Goal: Task Accomplishment & Management: Use online tool/utility

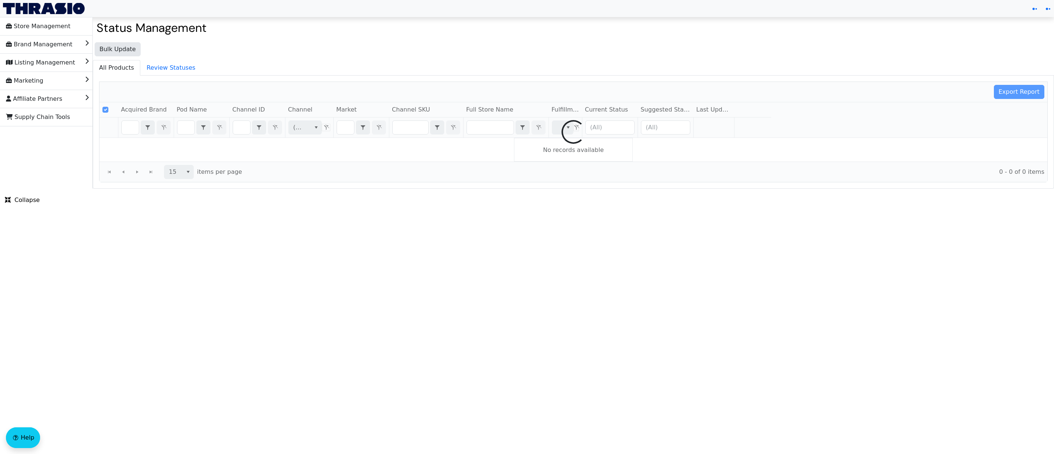
click at [241, 132] on div at bounding box center [572, 132] width 947 height 100
click at [245, 133] on div at bounding box center [572, 132] width 947 height 100
checkbox input "false"
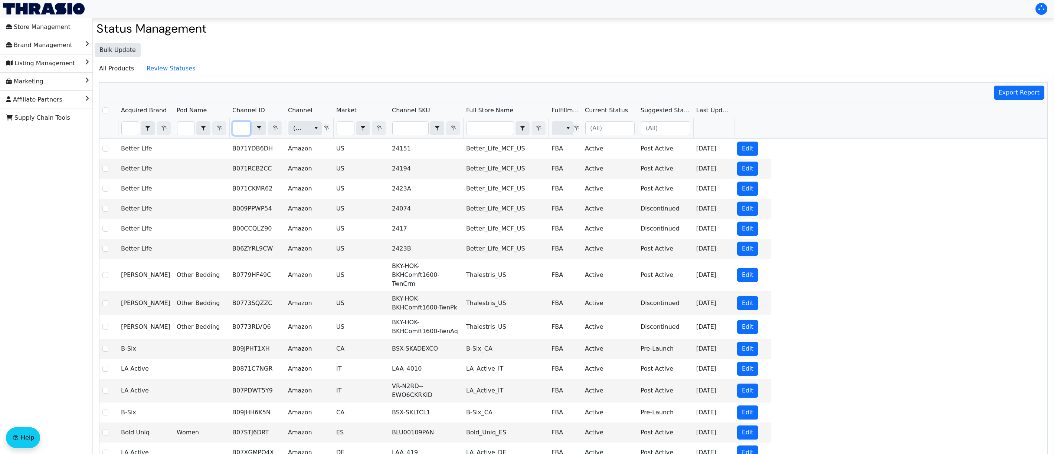
click at [238, 133] on input "Filter" at bounding box center [241, 128] width 17 height 13
type input "B0BGJWSTJ8"
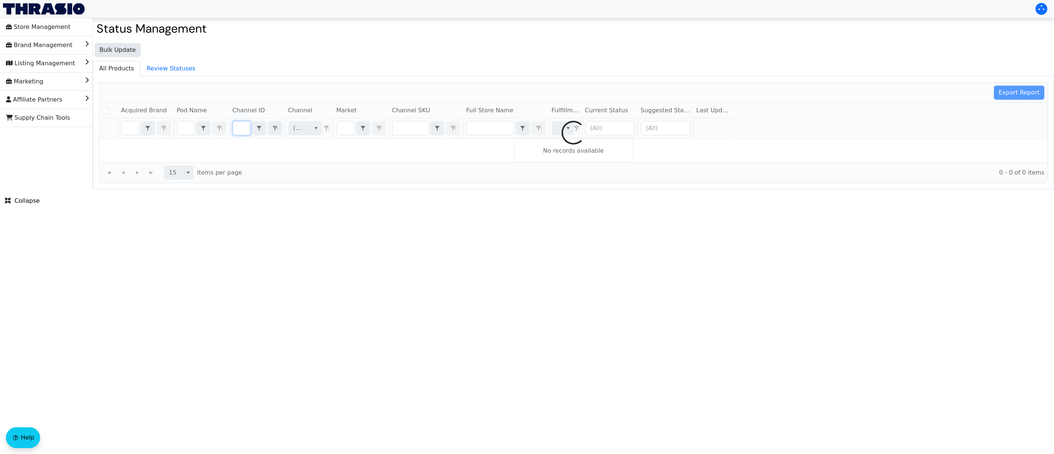
checkbox input "false"
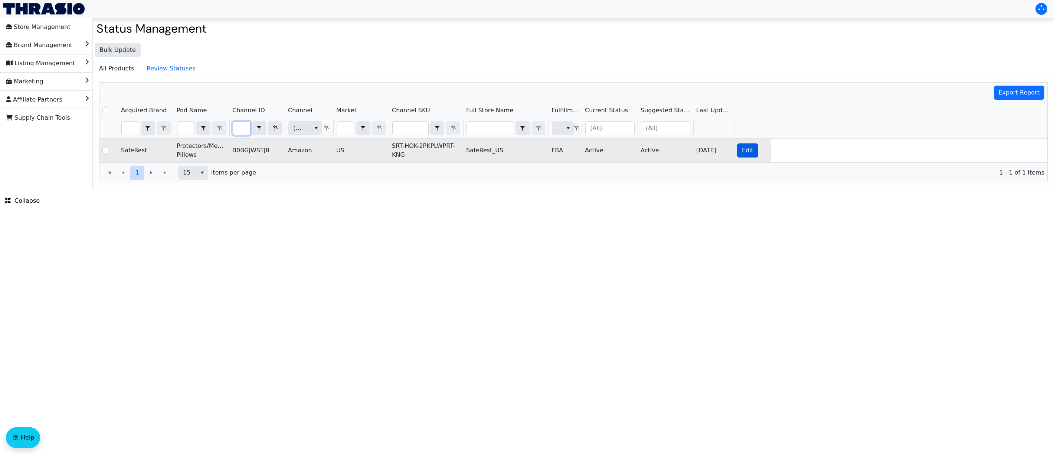
type input "B0BGJWSTJ8"
click at [743, 152] on span "Edit" at bounding box center [747, 150] width 11 height 9
checkbox input "true"
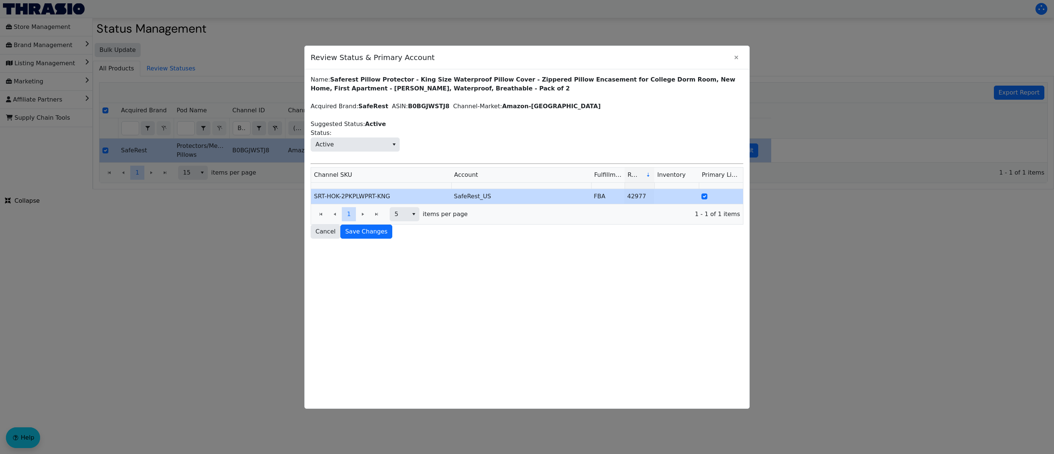
click at [225, 290] on div at bounding box center [527, 227] width 1054 height 454
click at [737, 56] on icon "Close" at bounding box center [736, 58] width 9 height 6
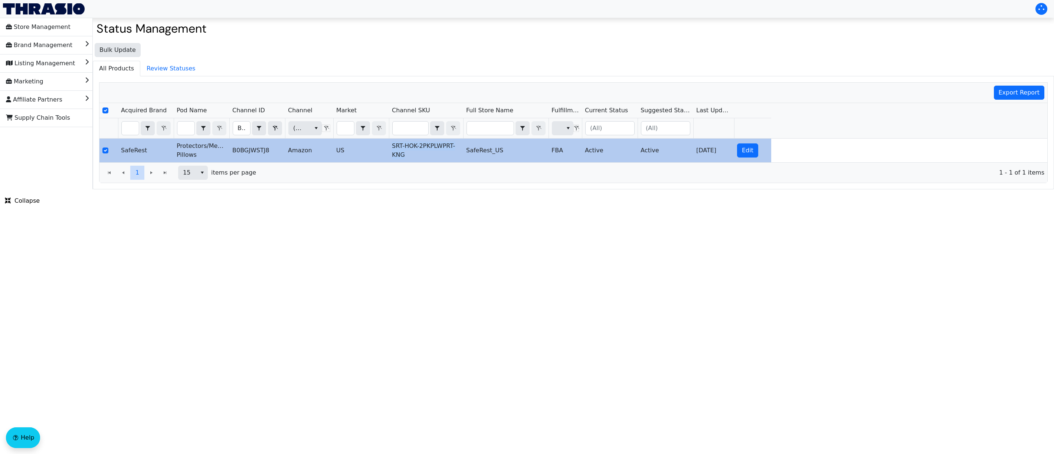
drag, startPoint x: 408, startPoint y: 161, endPoint x: 389, endPoint y: 147, distance: 24.1
click at [389, 147] on td "SRT-HOK-2PKPLWPRT-KNG" at bounding box center [426, 151] width 74 height 24
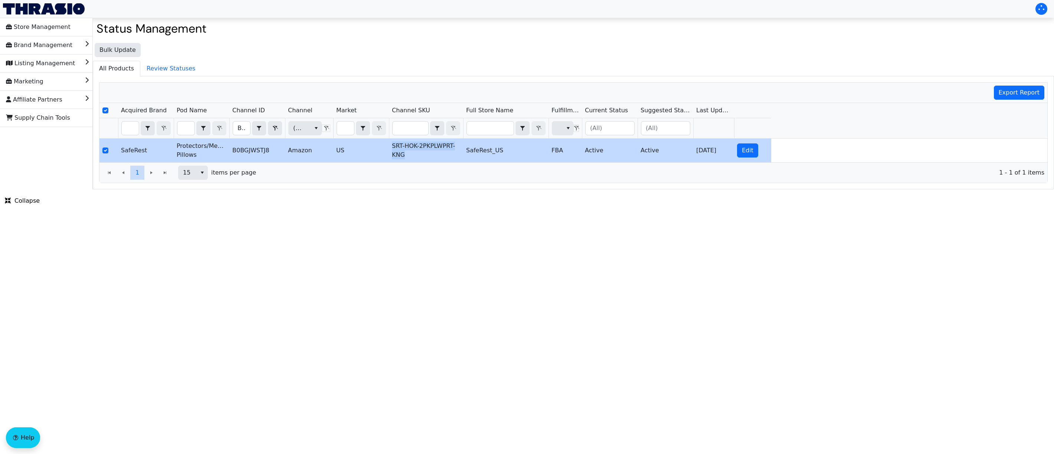
copy td "SRT-HOK-2PKPLWPRT-KNG"
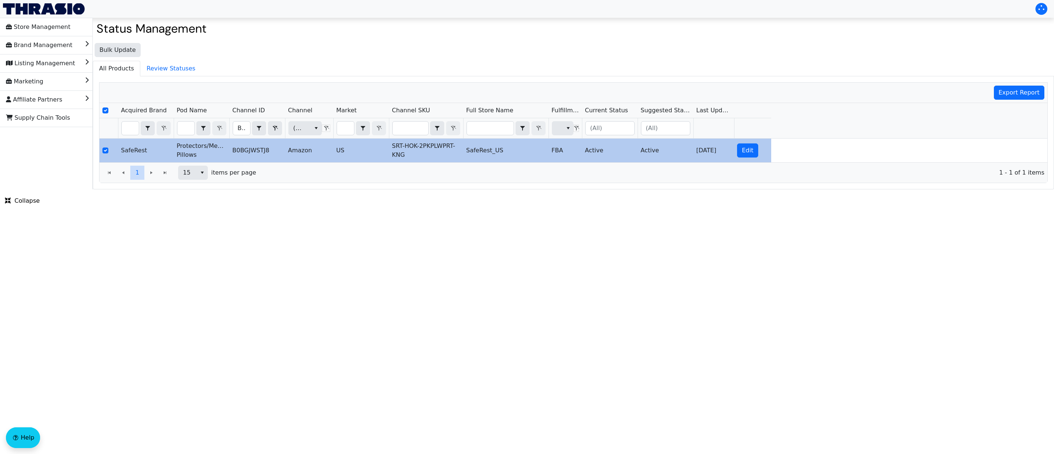
click at [254, 150] on td "B0BGJWSTJ8" at bounding box center [257, 151] width 56 height 24
copy td "B0BGJWSTJ8"
click at [747, 155] on span "Edit" at bounding box center [747, 150] width 11 height 9
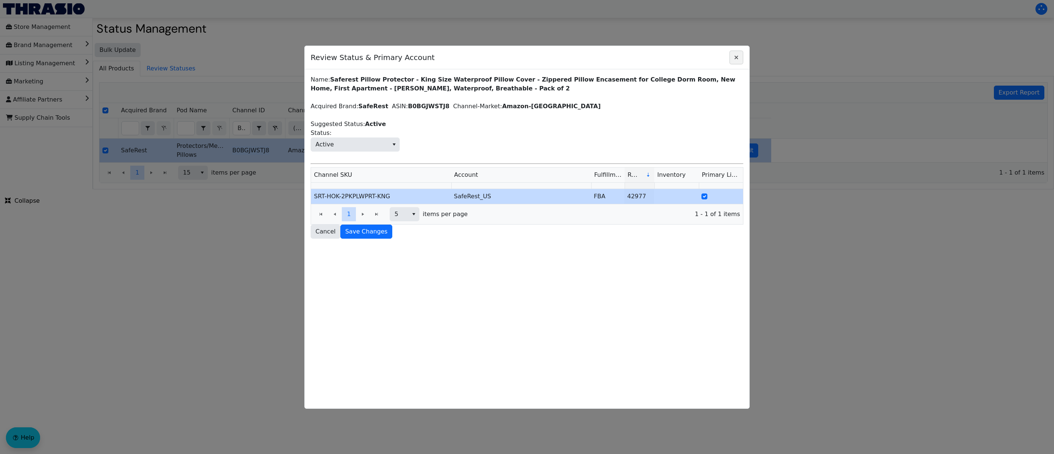
click at [735, 54] on span "Close" at bounding box center [736, 57] width 9 height 9
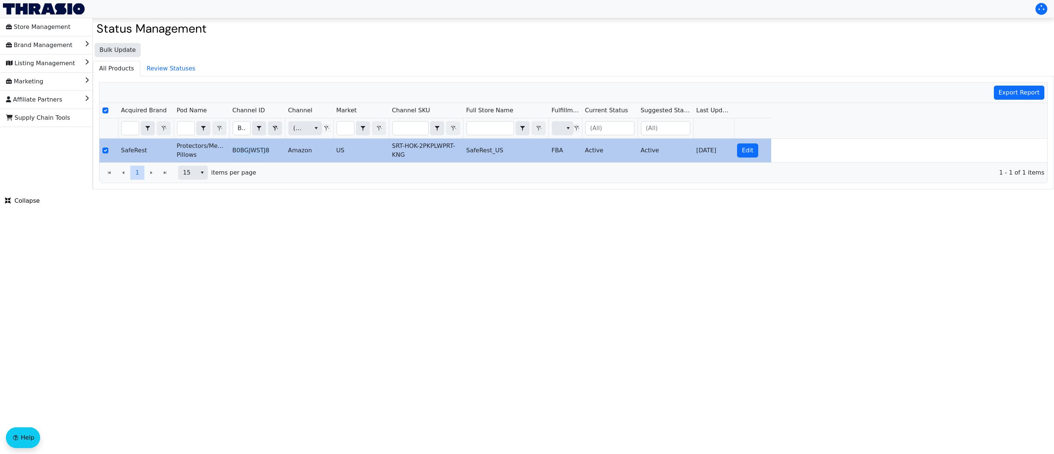
click at [243, 157] on td "B0BGJWSTJ8" at bounding box center [257, 151] width 56 height 24
copy td "B0BGJWSTJ8"
drag, startPoint x: 272, startPoint y: 151, endPoint x: 231, endPoint y: 155, distance: 41.7
click at [231, 155] on td "B0BGJWSTJ8" at bounding box center [257, 151] width 56 height 24
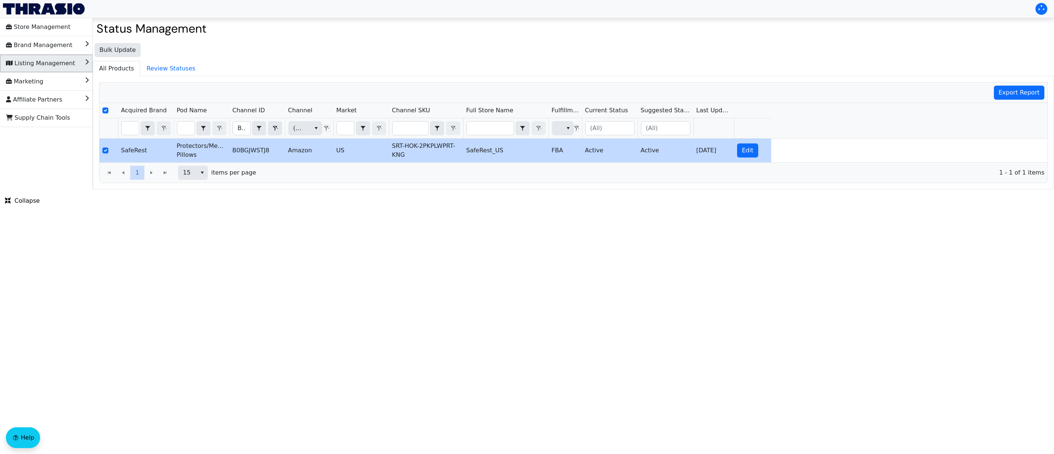
click at [70, 65] on li "Listing Management" at bounding box center [46, 64] width 93 height 18
click at [54, 83] on li "List" at bounding box center [46, 81] width 93 height 18
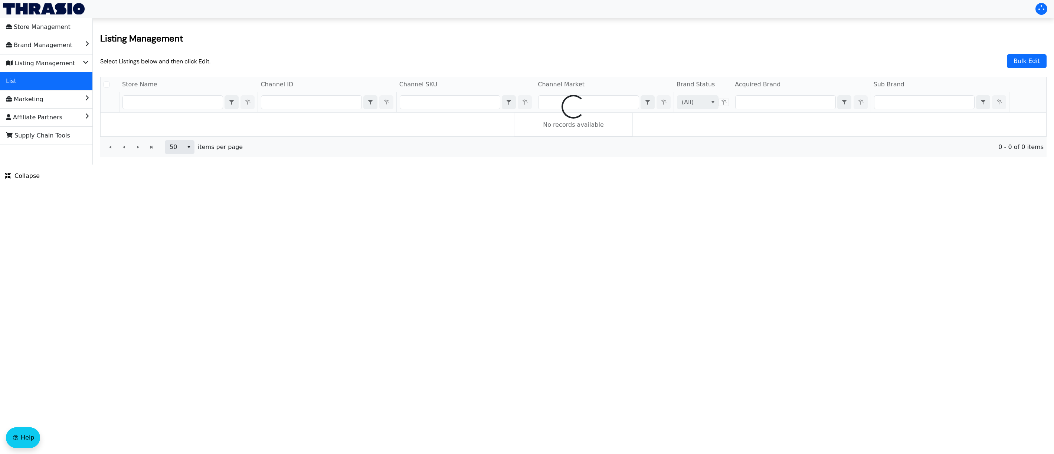
checkbox input "false"
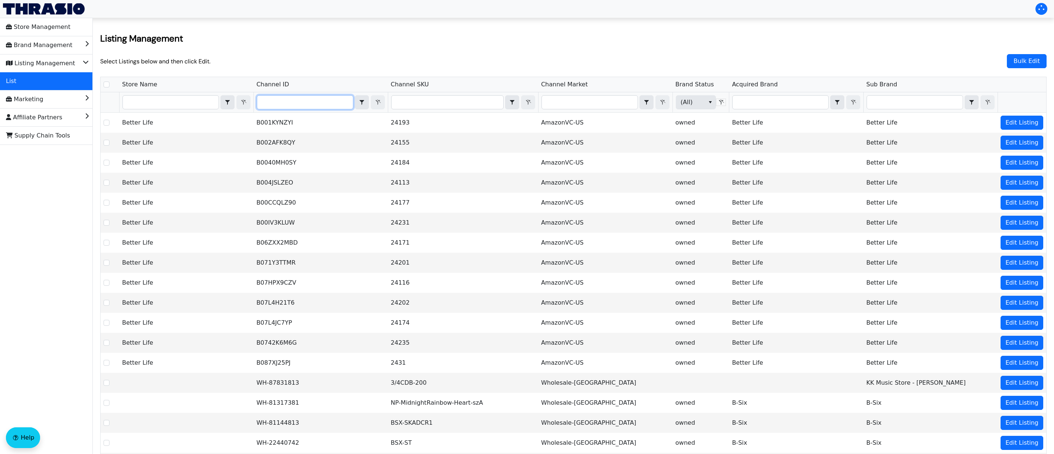
click at [292, 104] on input "Filter" at bounding box center [305, 102] width 96 height 13
type input "B0BGJWSTJ8"
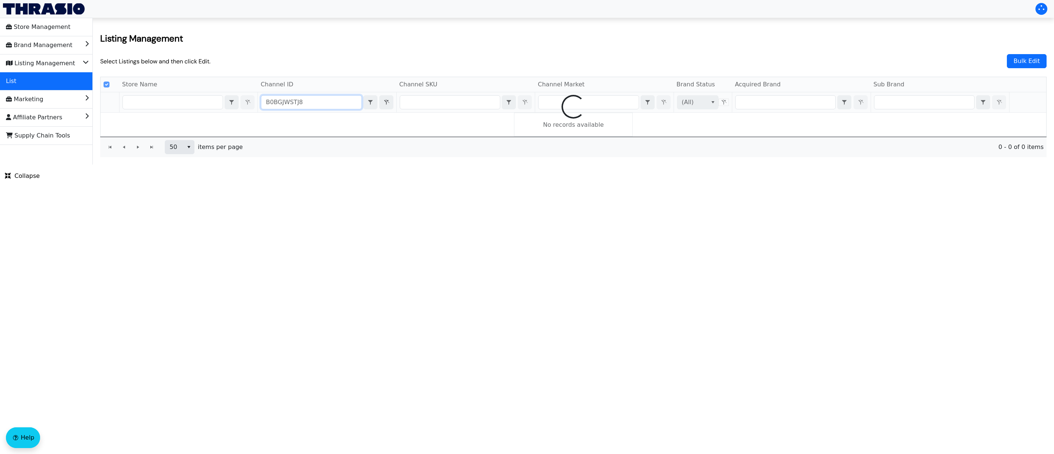
checkbox input "false"
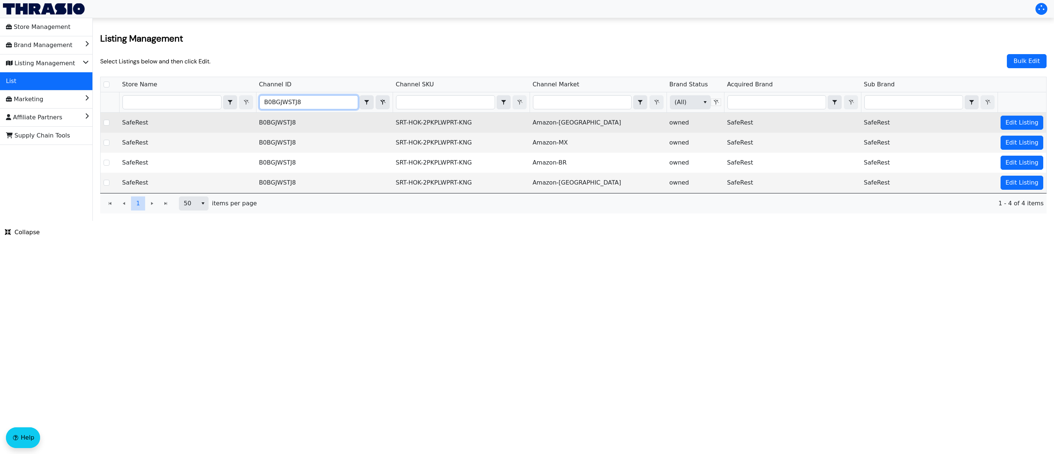
type input "B0BGJWSTJ8"
drag, startPoint x: 396, startPoint y: 122, endPoint x: 473, endPoint y: 122, distance: 77.5
click at [473, 122] on td "SRT-HOK-2PKPLWPRT-KNG" at bounding box center [460, 123] width 137 height 20
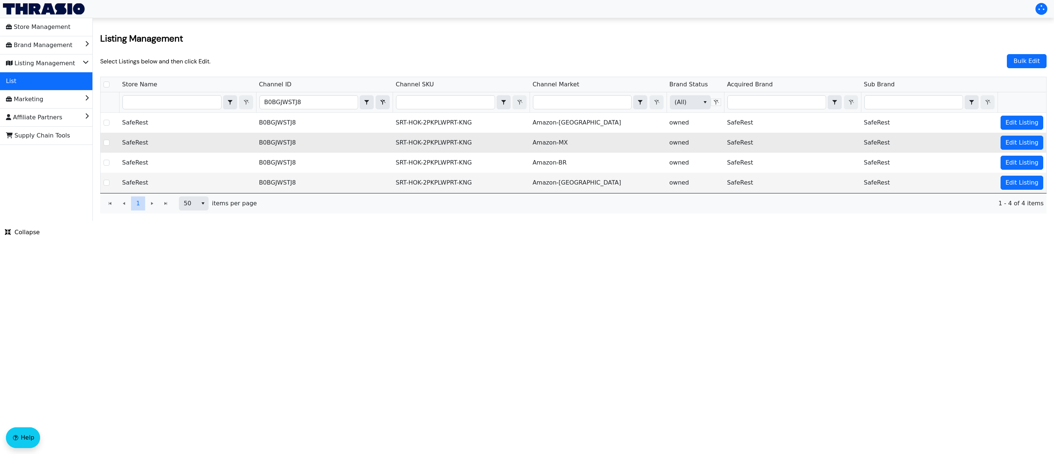
click at [464, 139] on td "SRT-HOK-2PKPLWPRT-KNG" at bounding box center [460, 143] width 137 height 20
drag, startPoint x: 471, startPoint y: 144, endPoint x: 398, endPoint y: 144, distance: 73.5
click at [398, 144] on td "SRT-HOK-2PKPLWPRT-KNG" at bounding box center [460, 143] width 137 height 20
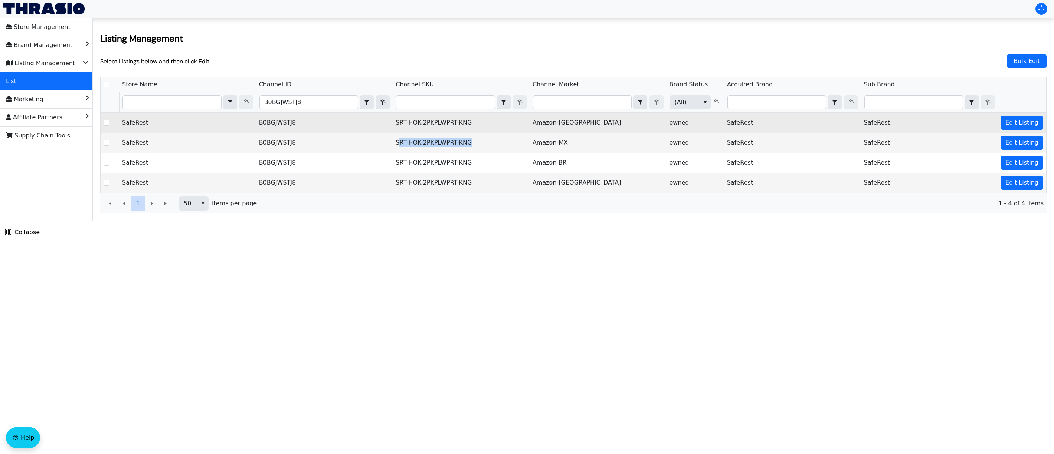
copy td "RT-HOK-2PKPLWPRT-KNG"
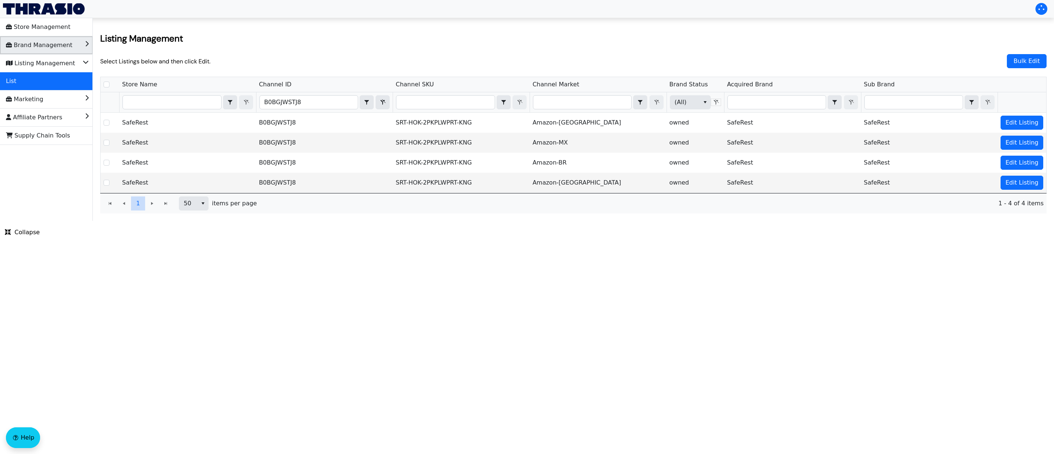
click at [44, 38] on li "Brand Management" at bounding box center [46, 45] width 93 height 18
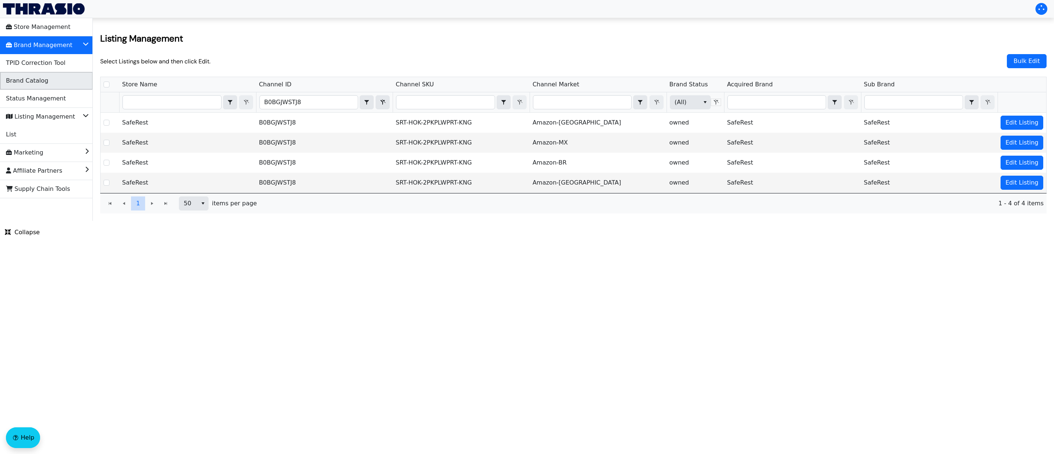
click at [55, 80] on li "Brand Catalog" at bounding box center [46, 81] width 93 height 18
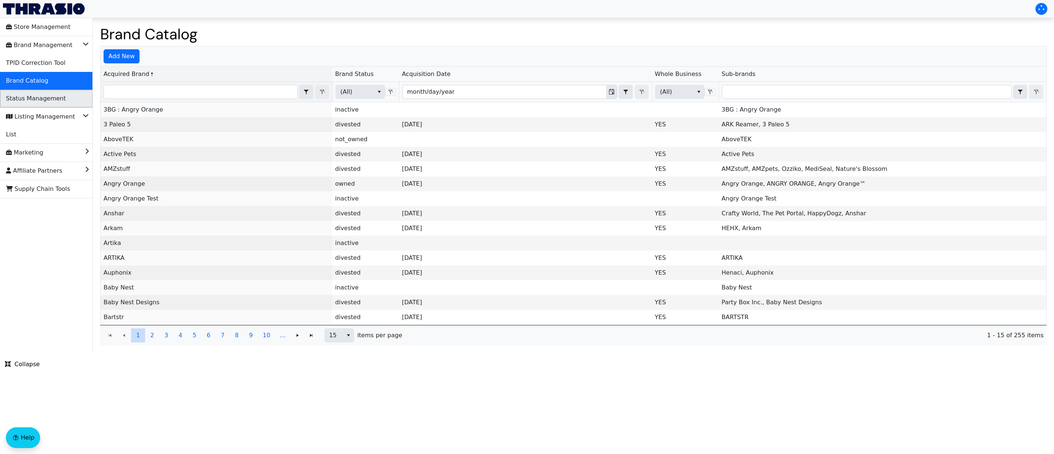
click at [62, 103] on li "Status Management" at bounding box center [46, 99] width 93 height 18
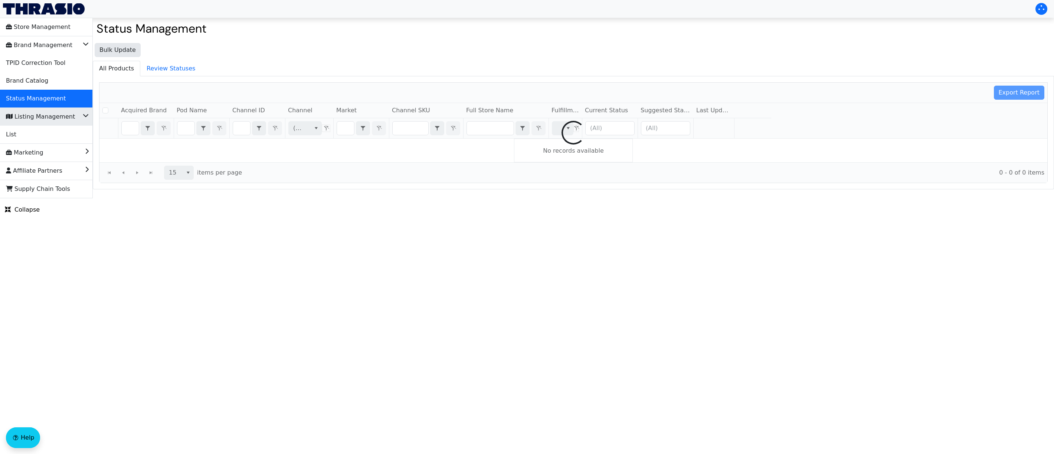
checkbox input "false"
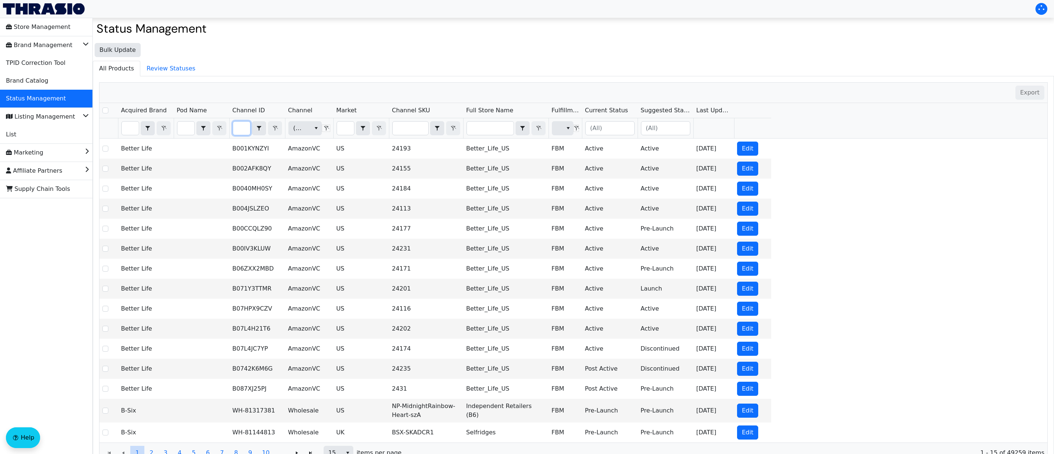
click at [241, 129] on input "Filter" at bounding box center [241, 128] width 17 height 13
type input "B0779FRLJX"
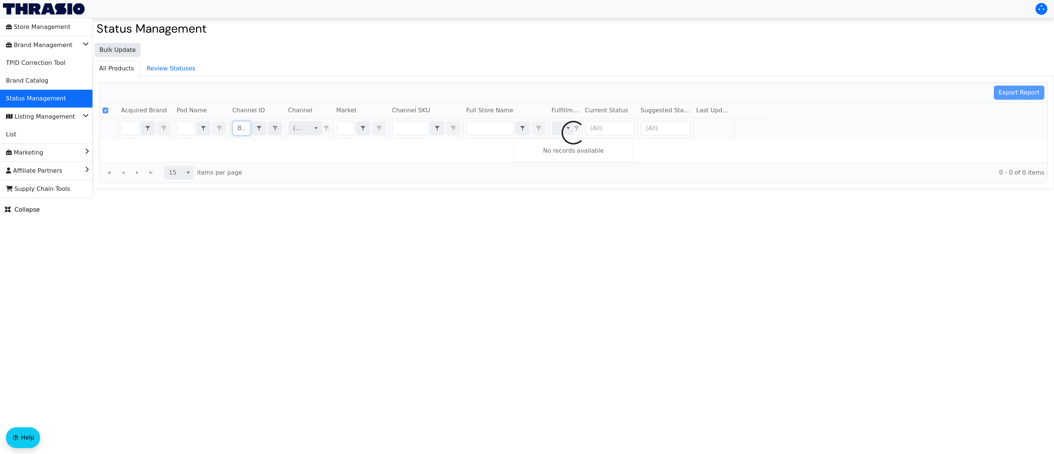
scroll to position [0, 26]
checkbox input "false"
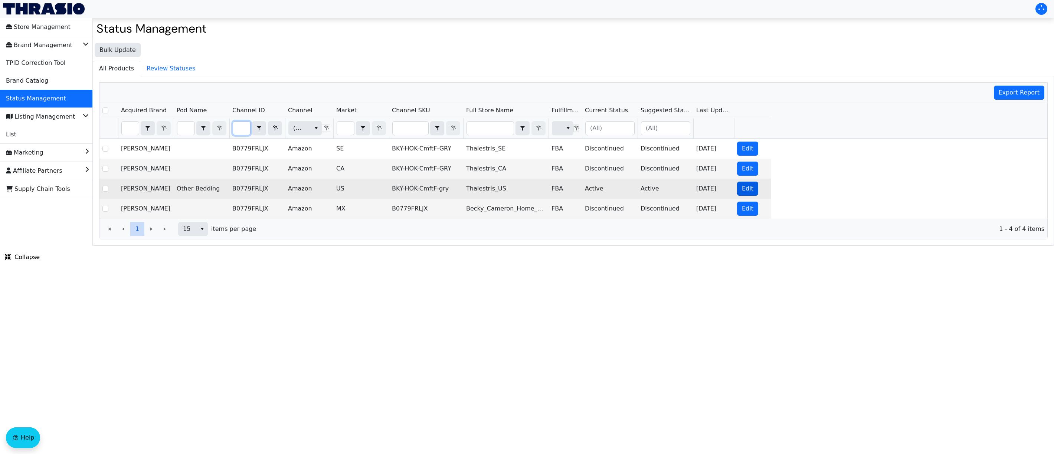
type input "B0779FRLJX"
click at [744, 191] on span "Edit" at bounding box center [747, 188] width 11 height 9
checkbox input "true"
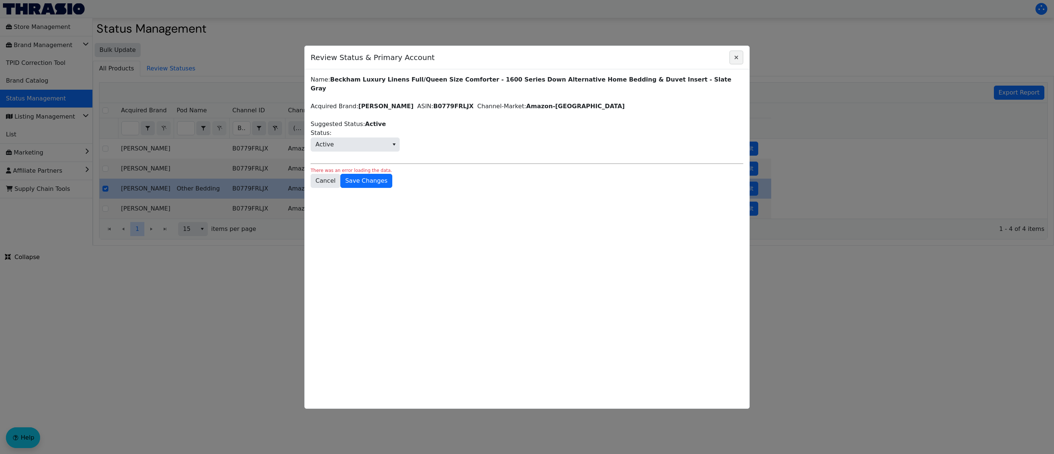
click at [734, 57] on icon "Close" at bounding box center [736, 58] width 9 height 6
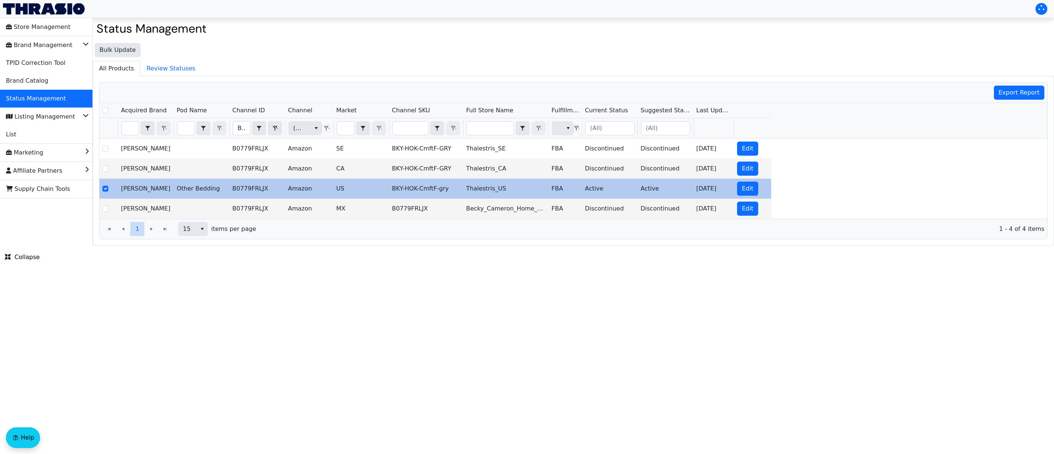
click at [400, 195] on td "BKY-HOK-CmftF-gry" at bounding box center [426, 189] width 74 height 20
drag, startPoint x: 392, startPoint y: 190, endPoint x: 451, endPoint y: 189, distance: 59.0
click at [451, 189] on td "BKY-HOK-CmftF-gry" at bounding box center [426, 189] width 74 height 20
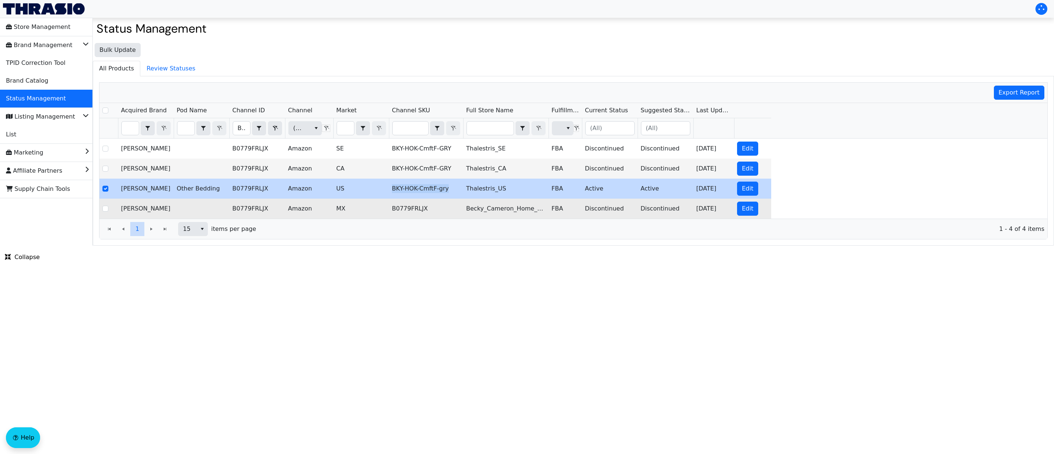
copy td "BKY-HOK-CmftF-gry"
click at [431, 210] on td "B0779FRLJX" at bounding box center [426, 209] width 74 height 20
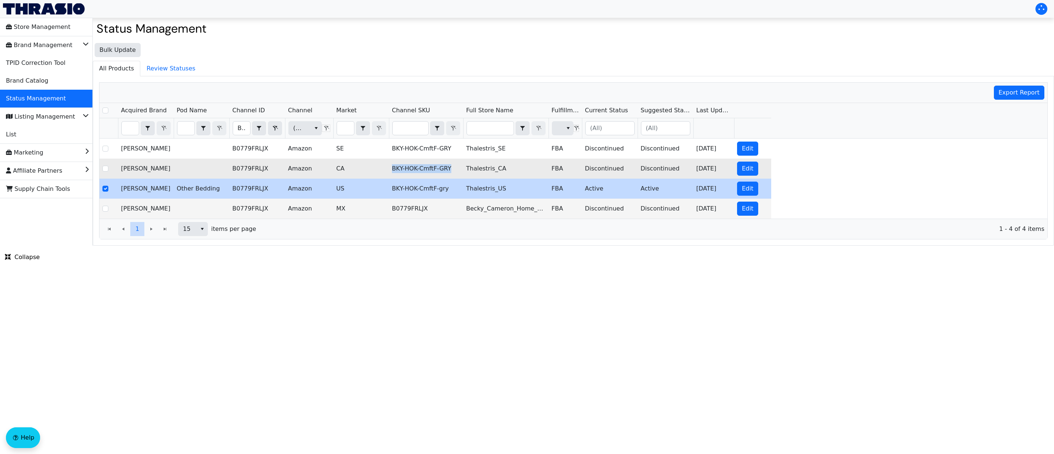
drag, startPoint x: 453, startPoint y: 171, endPoint x: 410, endPoint y: 162, distance: 43.4
click at [410, 162] on td "BKY-HOK-CmftF-GRY" at bounding box center [426, 169] width 74 height 20
copy td "BKY-HOK-CmftF-GRY"
click at [413, 246] on html "Store Management Brand Management TPID Correction Tool Brand Catalog Status Man…" at bounding box center [527, 123] width 1054 height 246
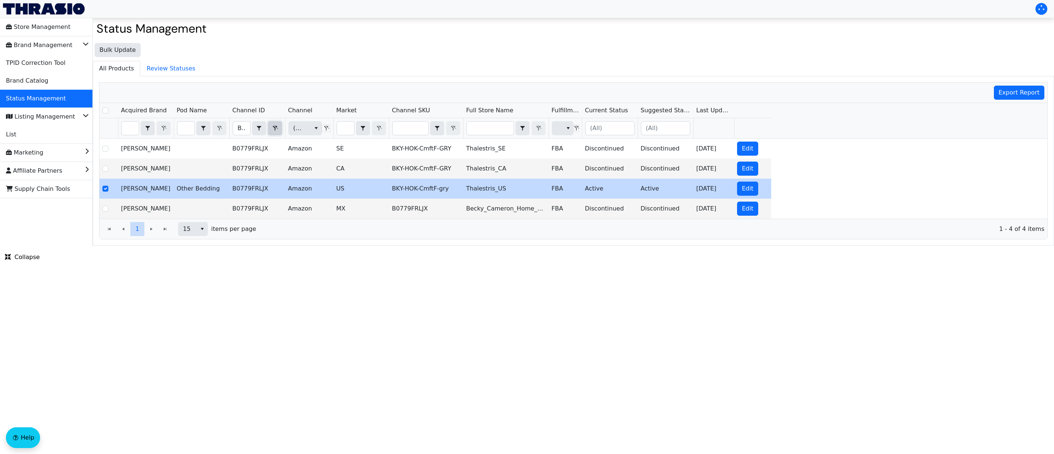
click at [280, 134] on button "Filter" at bounding box center [275, 128] width 14 height 14
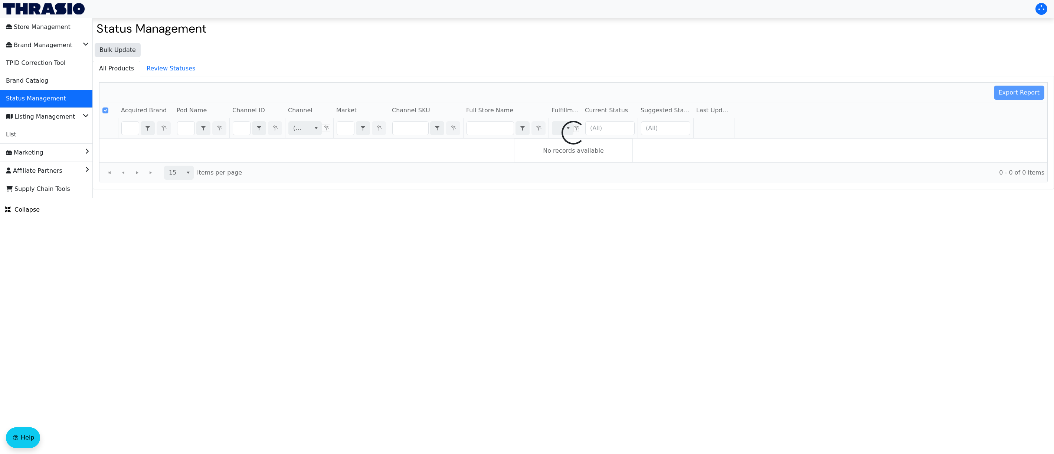
click at [239, 129] on div at bounding box center [572, 133] width 947 height 100
click at [240, 128] on div at bounding box center [572, 133] width 947 height 100
click at [243, 128] on div at bounding box center [572, 133] width 947 height 100
click at [241, 129] on div at bounding box center [572, 133] width 947 height 100
checkbox input "false"
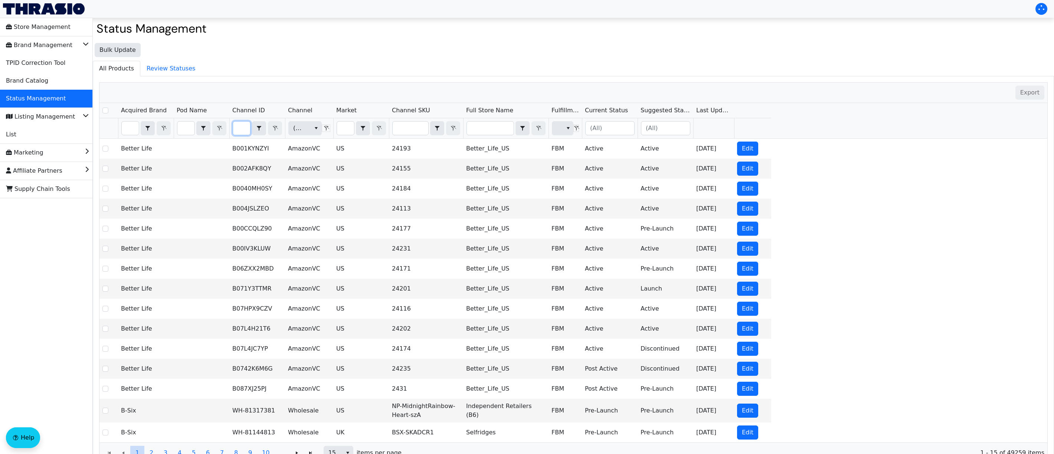
click at [241, 129] on input "Filter" at bounding box center [241, 128] width 17 height 13
type input "B003PWNH4Q"
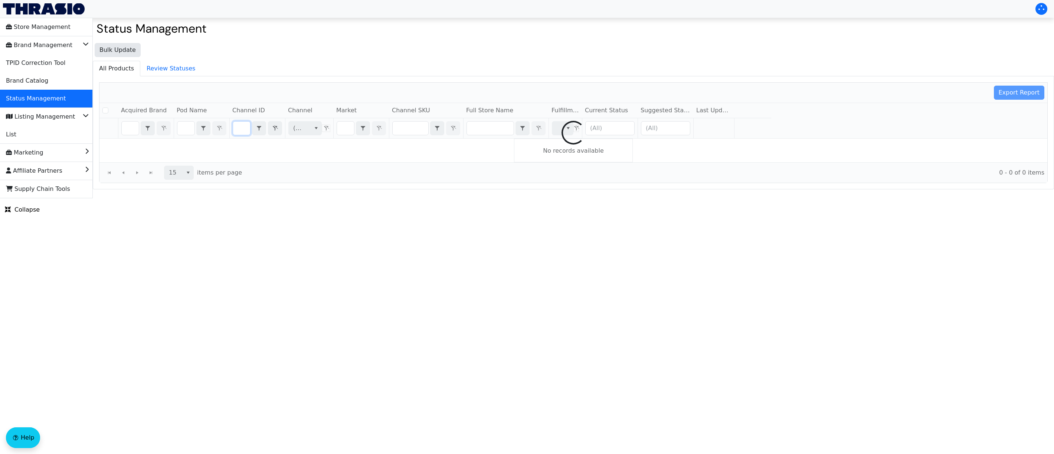
checkbox input "false"
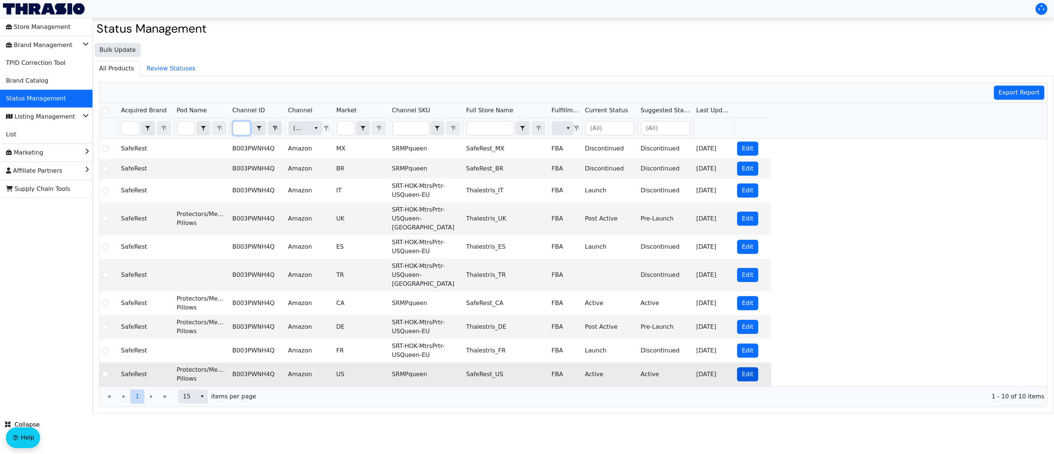
type input "B003PWNH4Q"
click at [739, 368] on button "Edit" at bounding box center [747, 375] width 21 height 14
checkbox input "true"
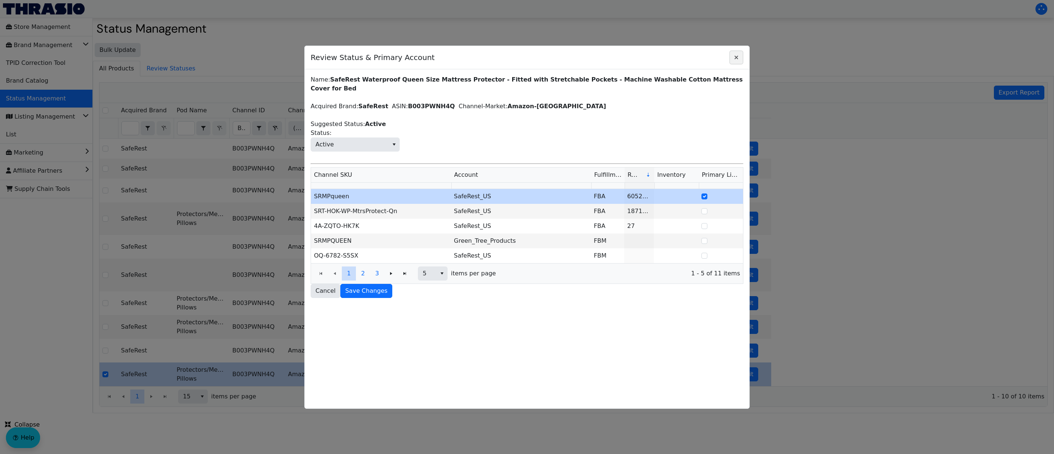
click at [736, 59] on icon "Close" at bounding box center [736, 58] width 9 height 6
click at [736, 59] on div "Bulk Update All Products Review Statuses Export Report Acquired Brand Pod Name …" at bounding box center [573, 226] width 961 height 374
